Goal: Task Accomplishment & Management: Manage account settings

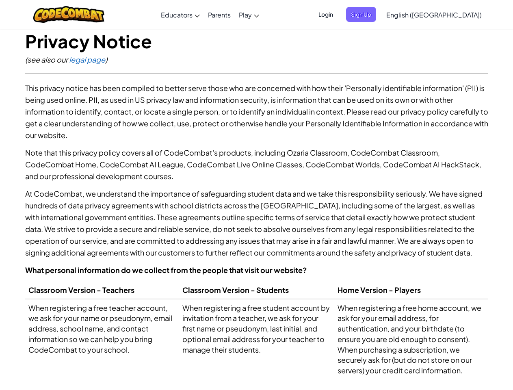
click at [256, 195] on p "At CodeCombat, we understand the importance of safeguarding student data and we…" at bounding box center [256, 223] width 463 height 71
click at [338, 14] on span "Login" at bounding box center [325, 14] width 24 height 15
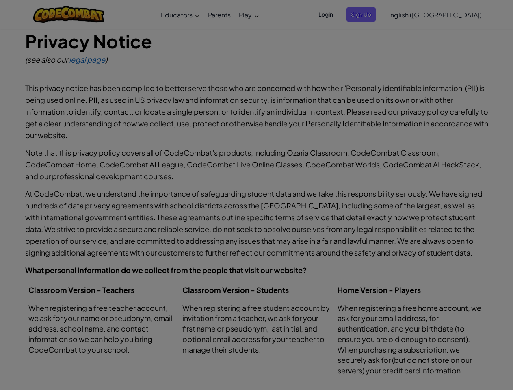
click at [0, 0] on input "Email or Username :" at bounding box center [0, 0] width 0 height 0
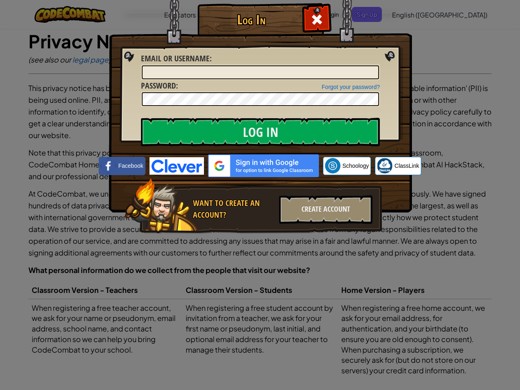
click at [410, 14] on div "Log In Unknown Error Email or Username : Forgot your password? Password : Log I…" at bounding box center [260, 195] width 520 height 390
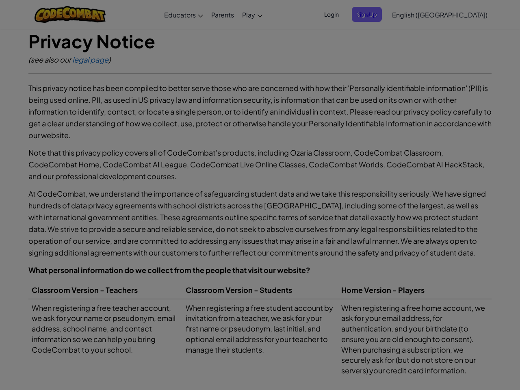
click at [410, 14] on div "Log In Unknown Error Email or Username : Forgot your password? Password : Log I…" at bounding box center [260, 195] width 520 height 390
click at [454, 15] on div at bounding box center [260, 195] width 520 height 390
